Goal: Information Seeking & Learning: Learn about a topic

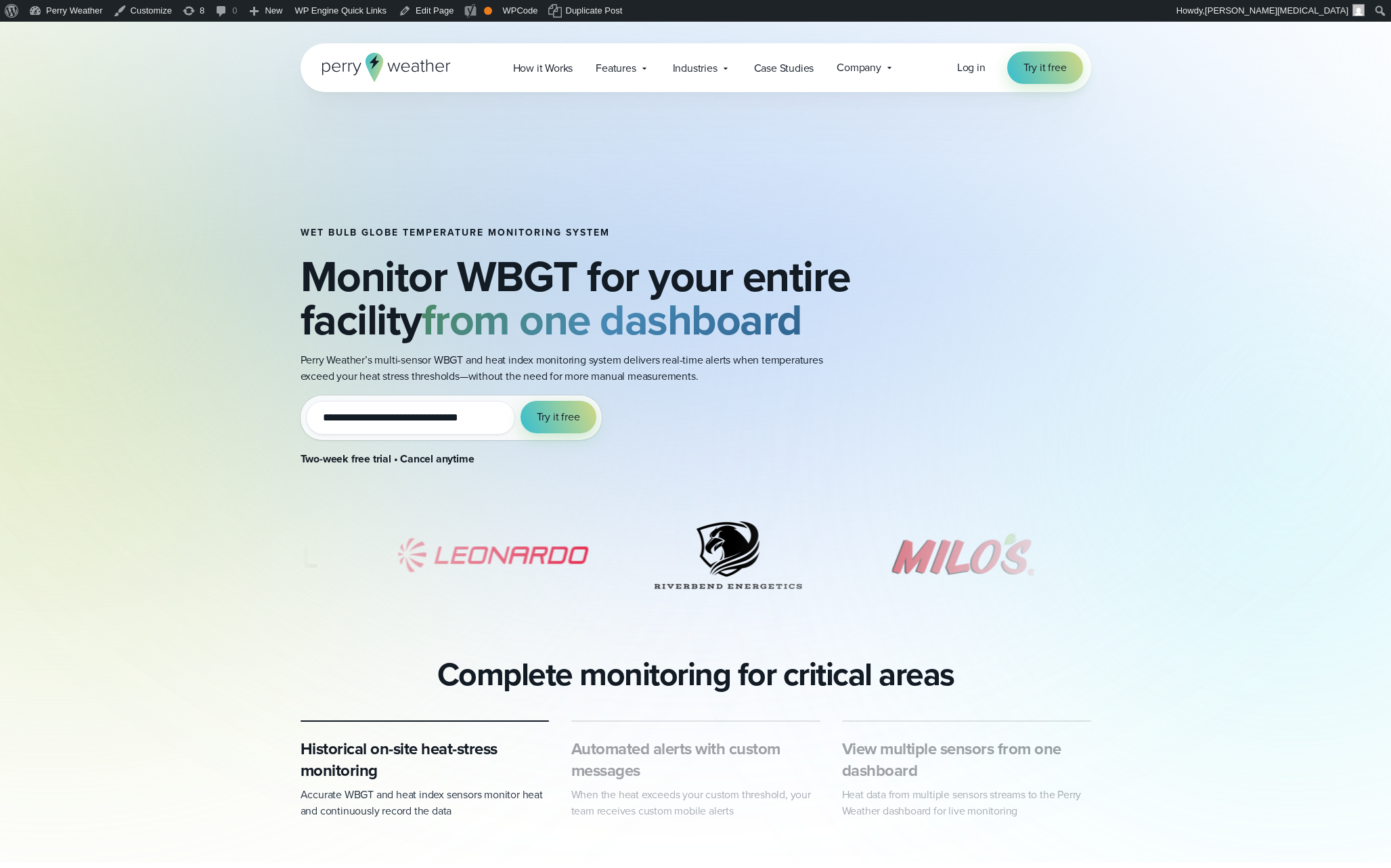
scroll to position [3, 0]
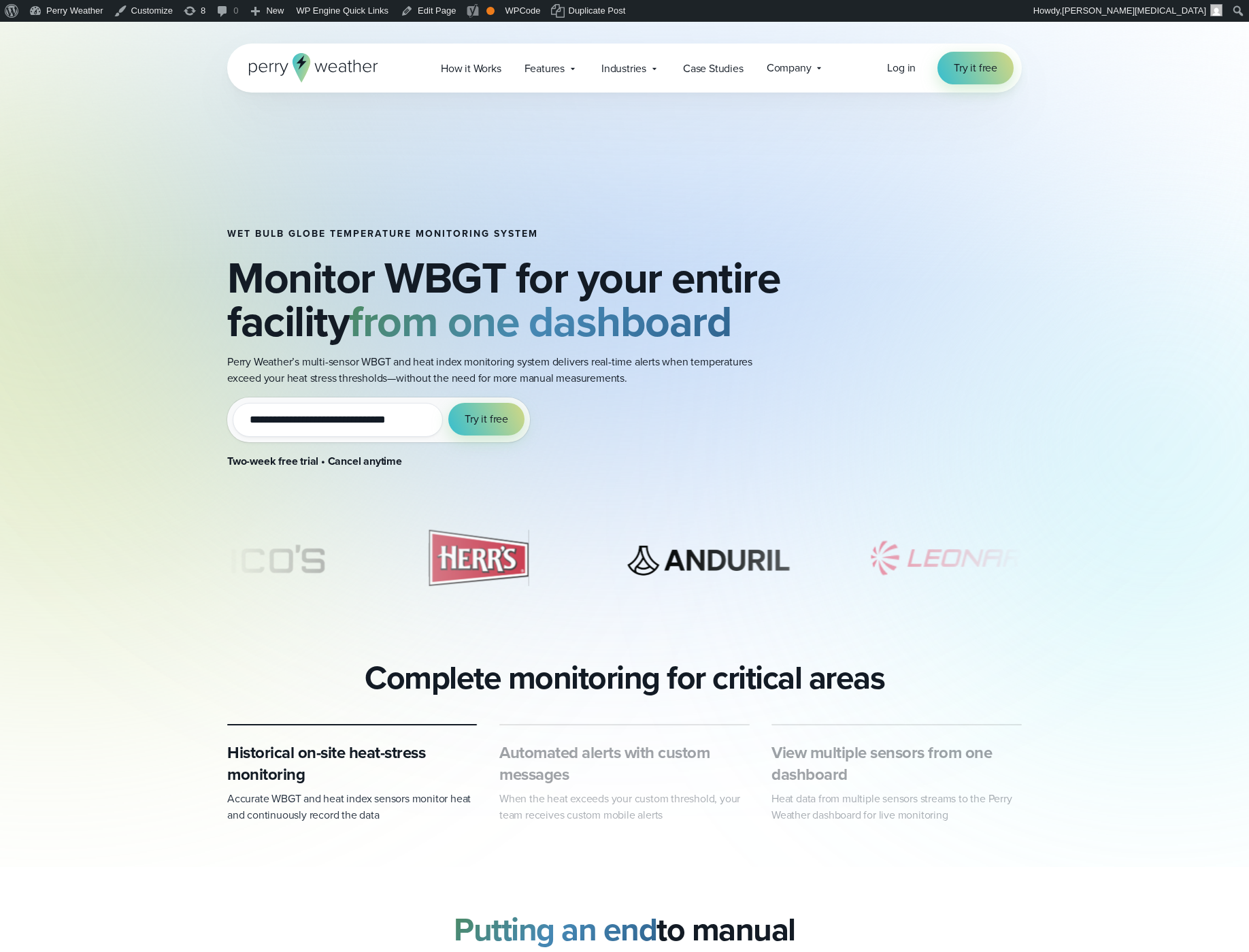
click at [424, 236] on h1 "Wet bulb globe temperature monitoring system" at bounding box center [522, 234] width 591 height 10
click at [466, 236] on h1 "Wet bulb globe temperature monitoring system" at bounding box center [522, 234] width 591 height 10
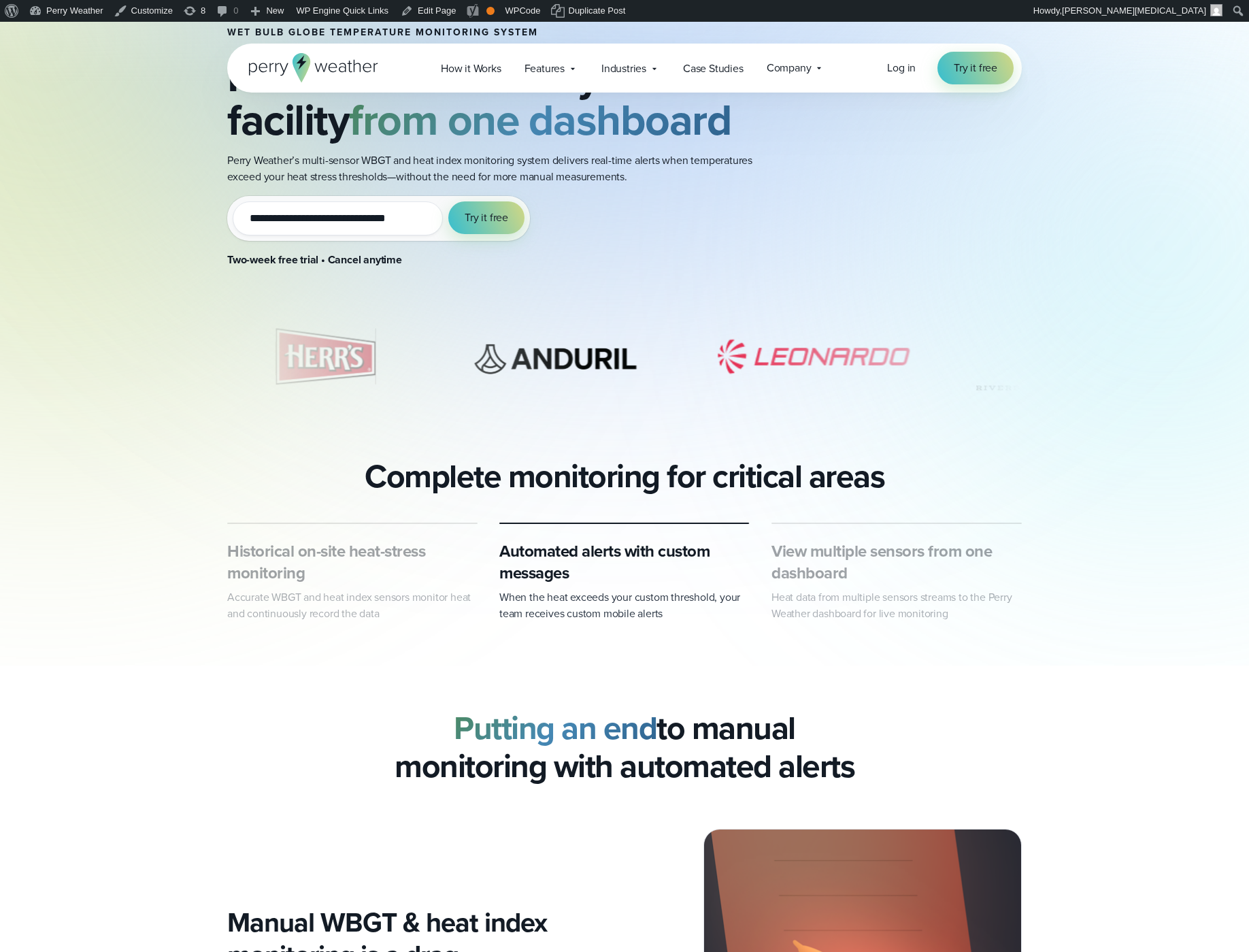
scroll to position [202, 0]
click at [597, 486] on h2 "Complete monitoring for critical areas" at bounding box center [625, 476] width 520 height 38
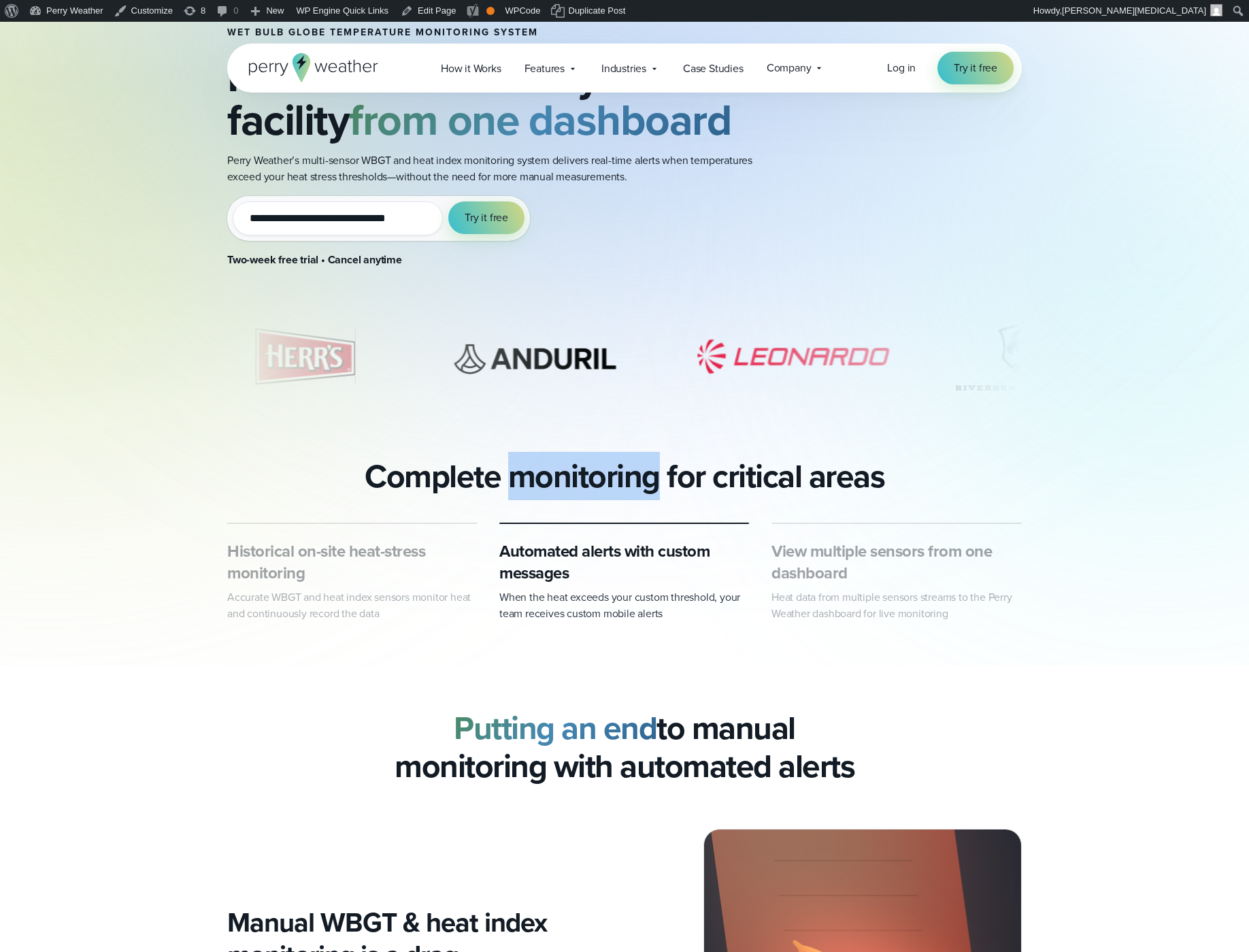
click at [597, 486] on h2 "Complete monitoring for critical areas" at bounding box center [625, 476] width 520 height 38
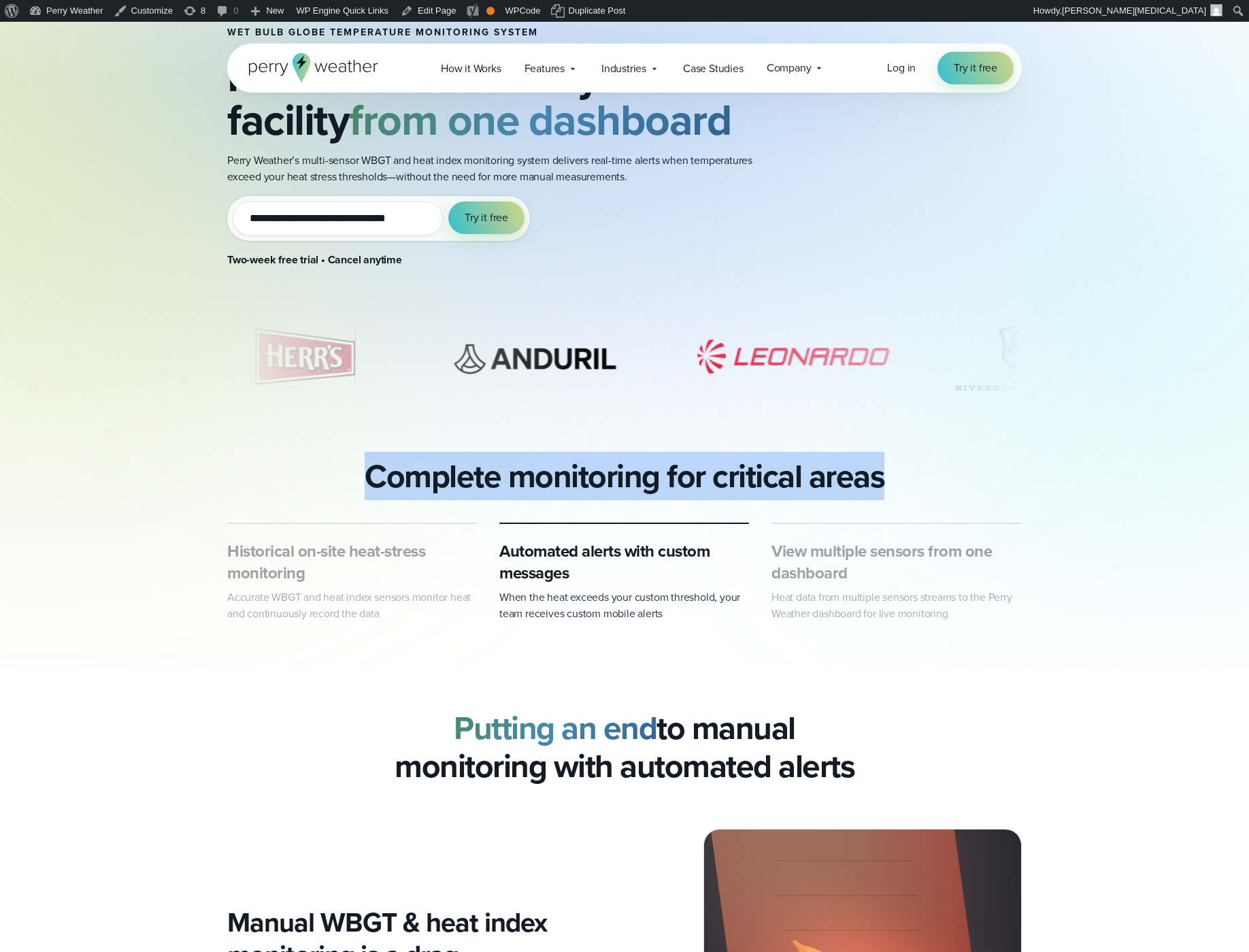
click at [597, 486] on h2 "Complete monitoring for critical areas" at bounding box center [625, 476] width 520 height 38
click at [620, 479] on h2 "Complete monitoring for critical areas" at bounding box center [625, 476] width 520 height 38
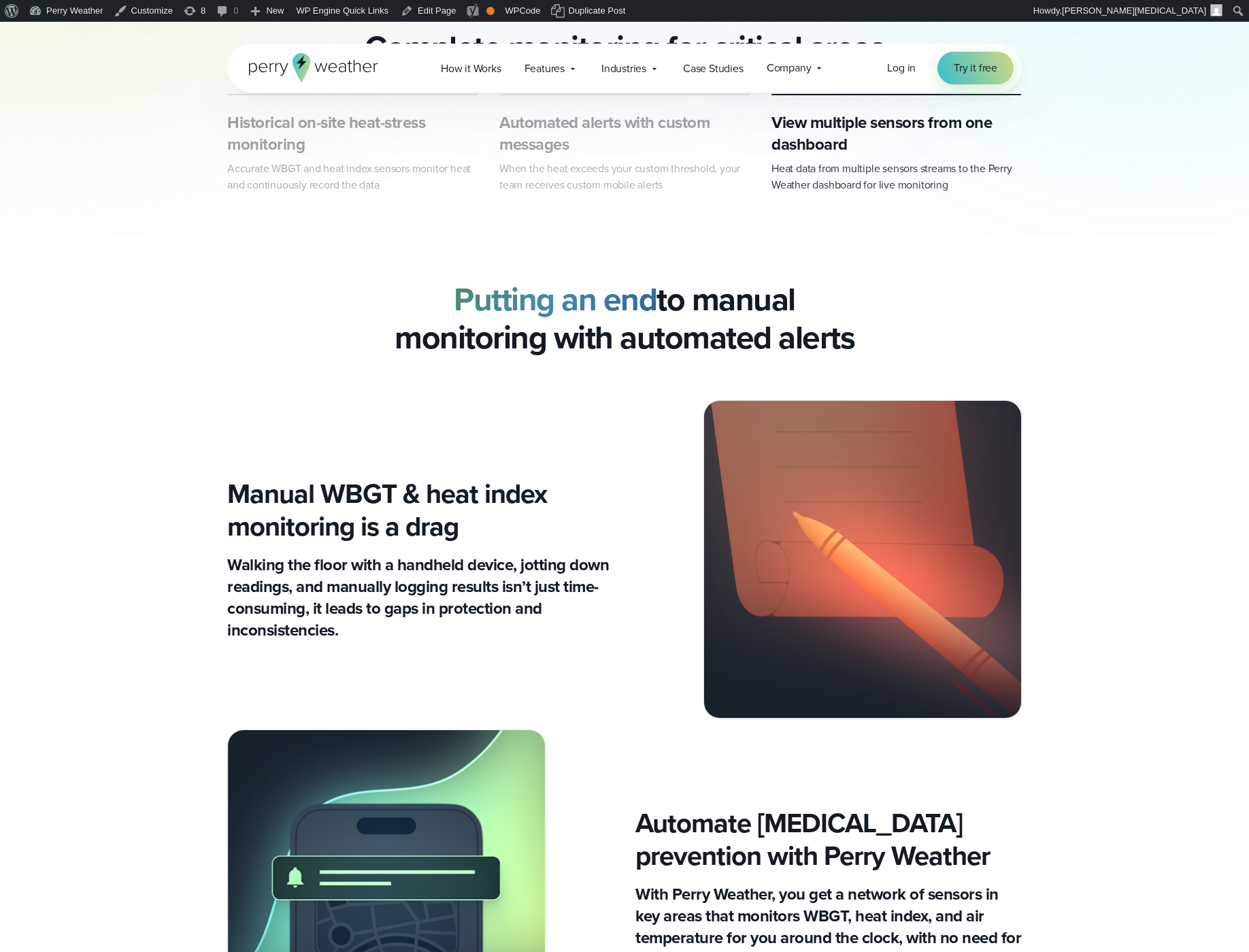
scroll to position [0, 0]
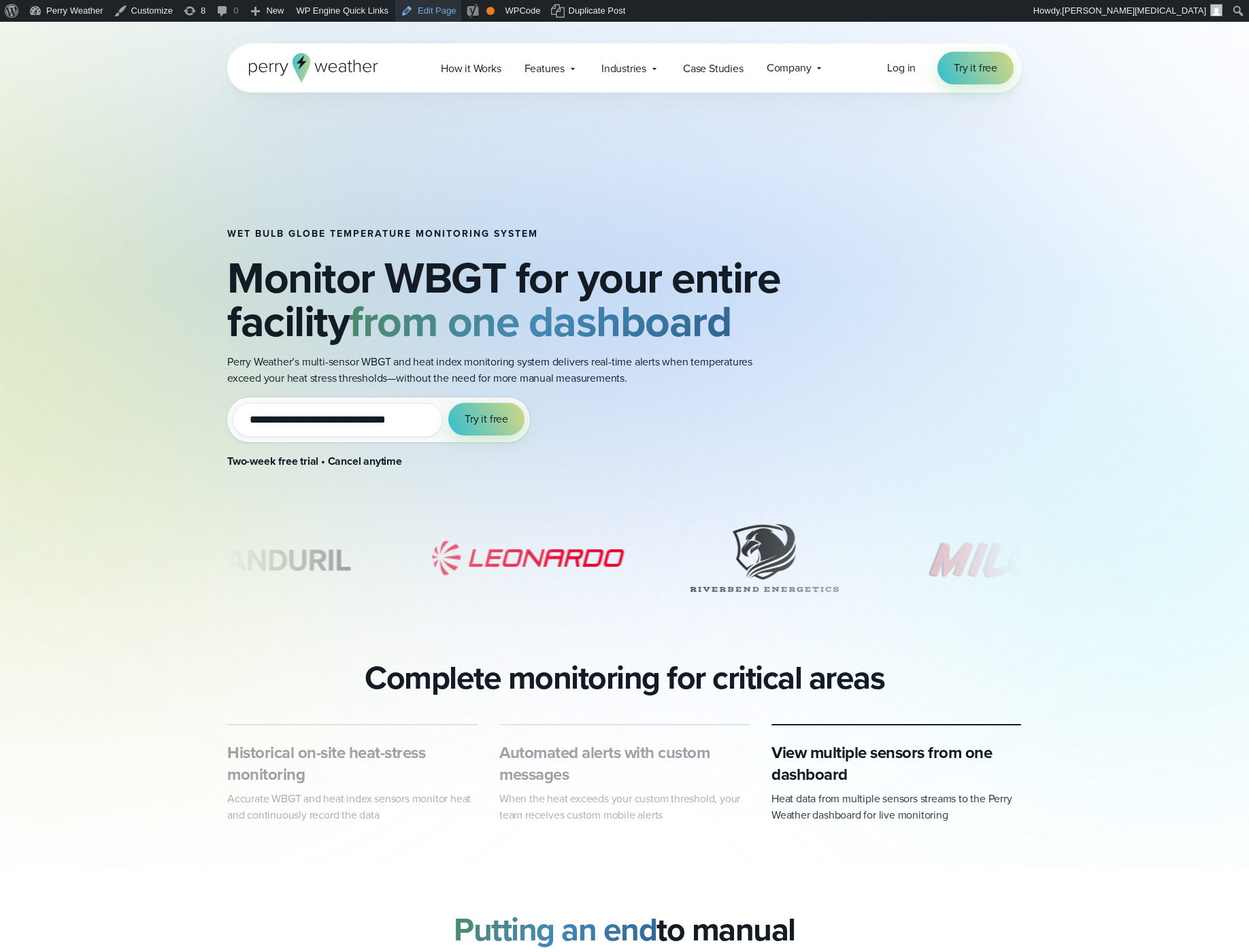
click at [446, 12] on link "Edit Page" at bounding box center [429, 10] width 66 height 22
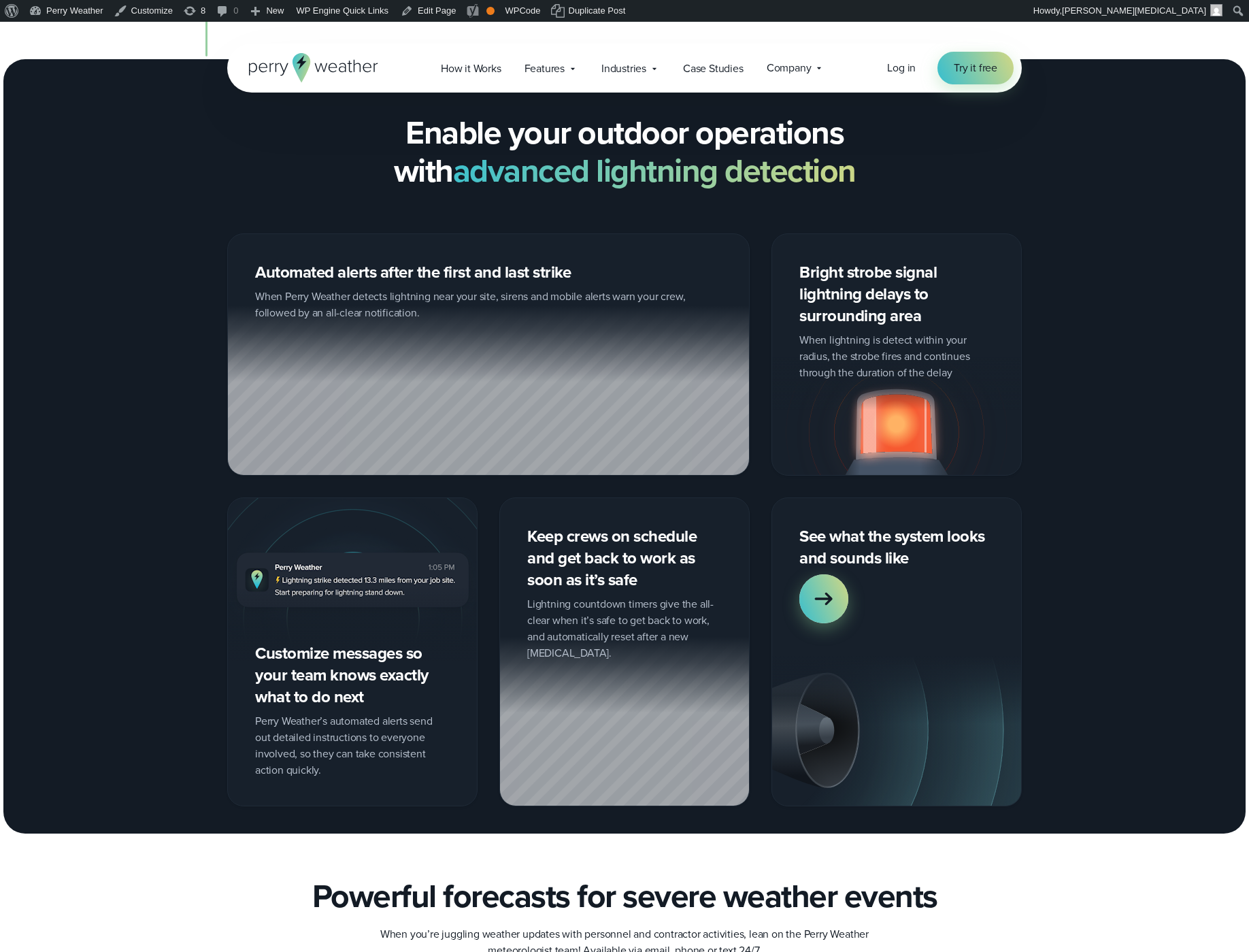
scroll to position [2937, 0]
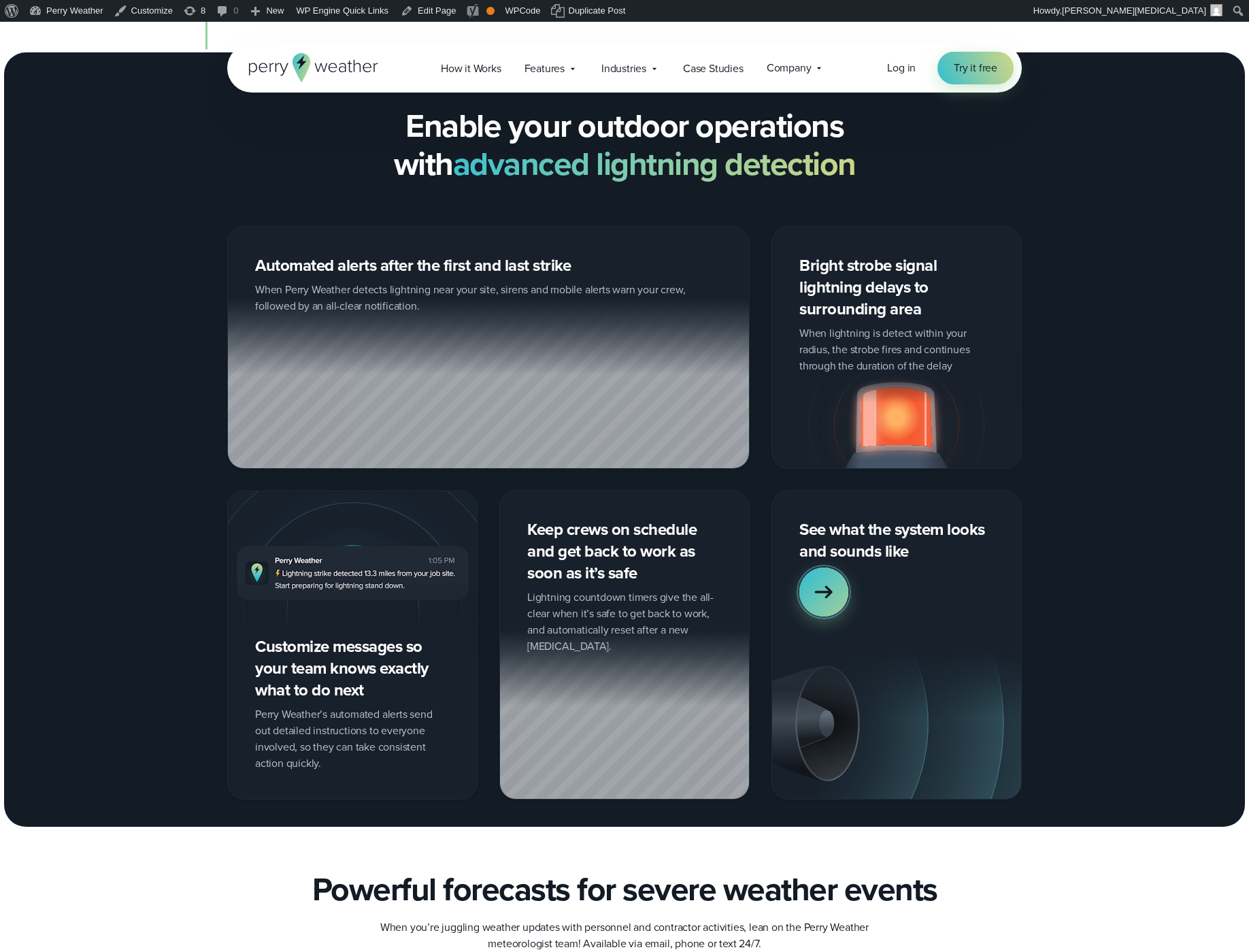
click at [817, 591] on icon at bounding box center [824, 592] width 17 height 13
